Goal: Task Accomplishment & Management: Manage account settings

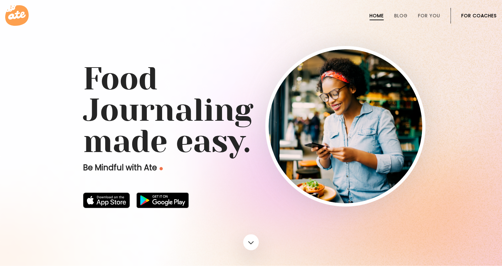
click at [482, 18] on link "For Coaches" at bounding box center [480, 15] width 36 height 5
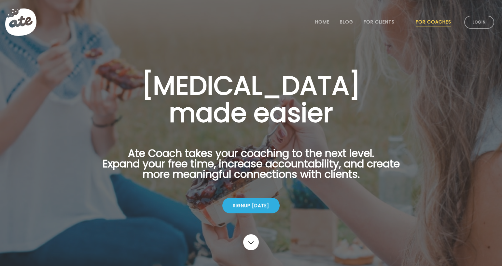
click at [494, 19] on li "Login" at bounding box center [479, 22] width 35 height 29
click at [486, 20] on link "Login" at bounding box center [480, 22] width 30 height 13
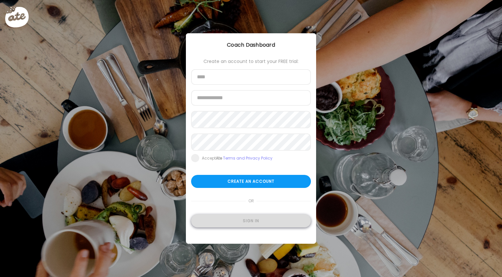
click at [238, 226] on div "Sign in" at bounding box center [251, 220] width 120 height 13
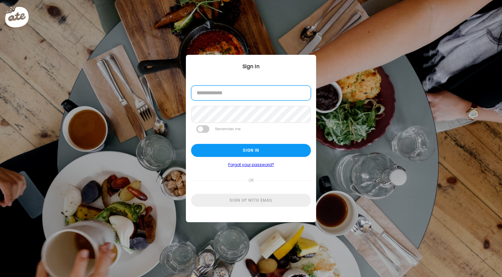
type input "**********"
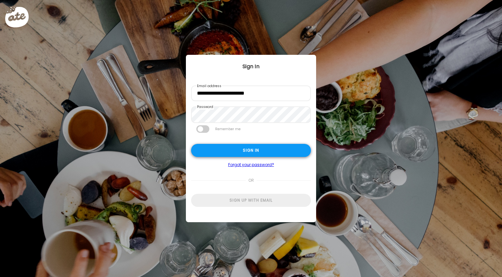
click at [273, 147] on div "Sign in" at bounding box center [251, 150] width 120 height 13
type input "**********"
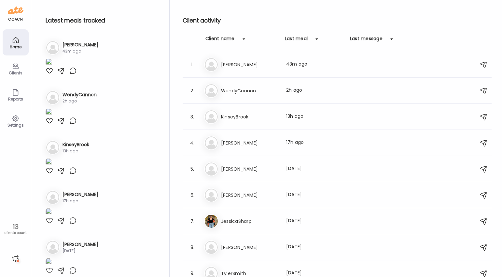
click at [16, 68] on icon at bounding box center [15, 67] width 6 height 6
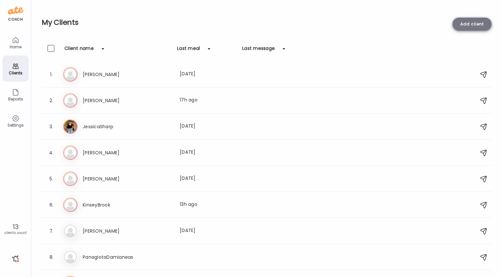
click at [475, 26] on div "Add client" at bounding box center [472, 24] width 39 height 13
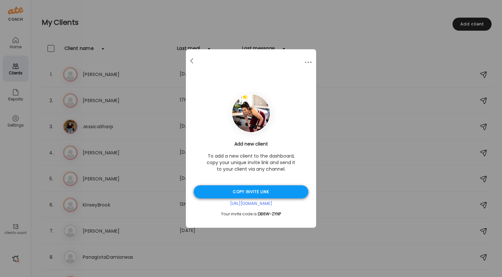
click at [256, 191] on div "Copy invite link" at bounding box center [251, 191] width 115 height 13
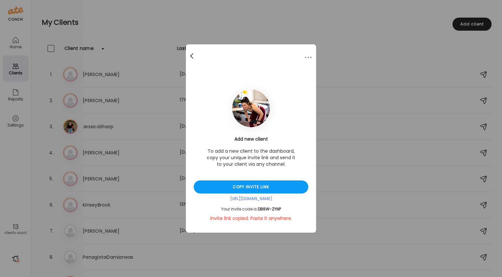
click at [190, 57] on div at bounding box center [192, 56] width 13 height 13
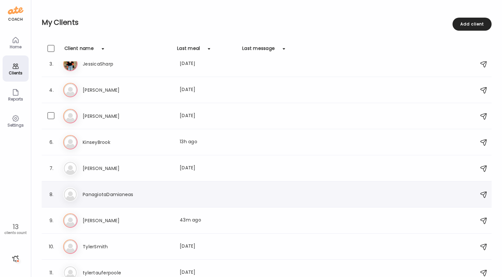
scroll to position [63, 0]
